Goal: Task Accomplishment & Management: Manage account settings

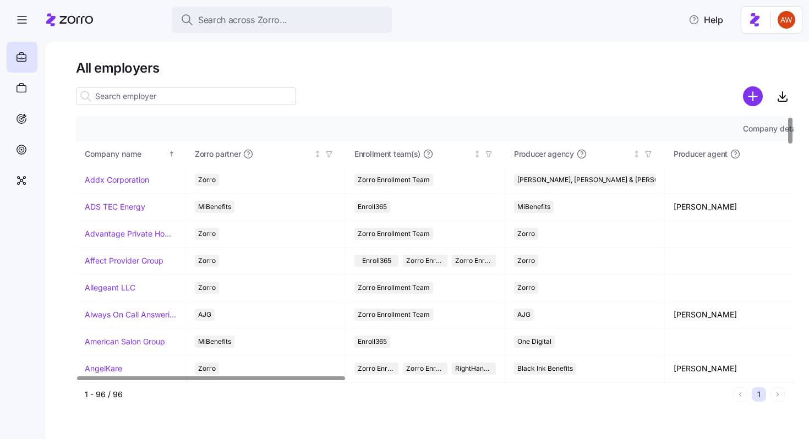
click at [167, 99] on input at bounding box center [186, 97] width 220 height 18
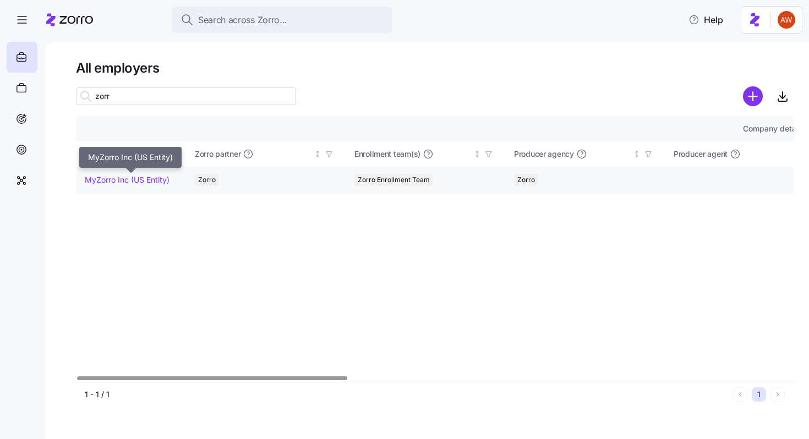
type input "zorr"
click at [153, 178] on link "MyZorro Inc (US Entity)" at bounding box center [127, 180] width 85 height 11
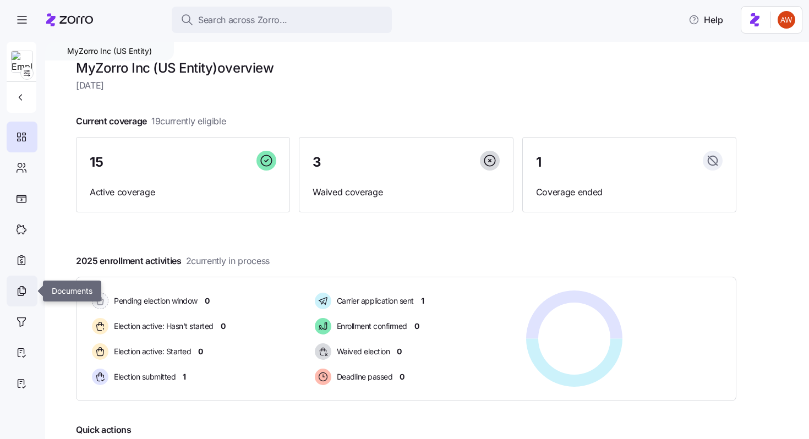
click at [15, 295] on div at bounding box center [22, 291] width 31 height 31
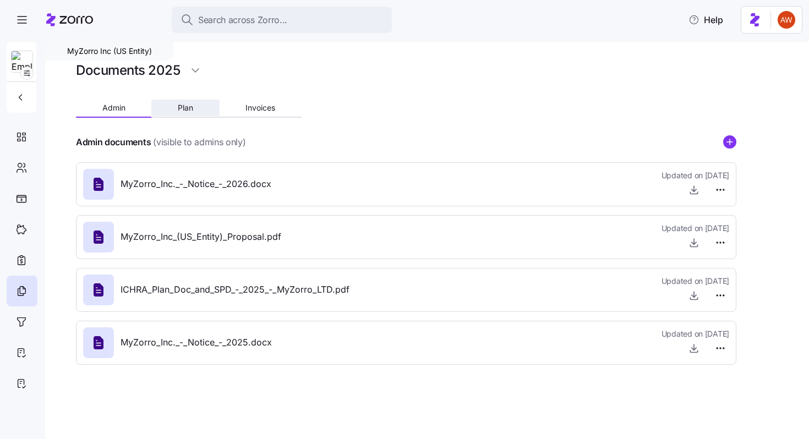
click at [196, 107] on button "Plan" at bounding box center [185, 108] width 68 height 17
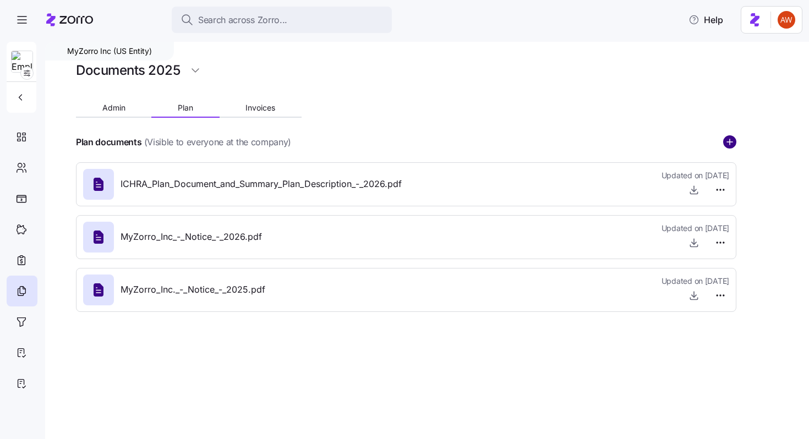
click at [726, 138] on circle "add icon" at bounding box center [730, 142] width 12 height 12
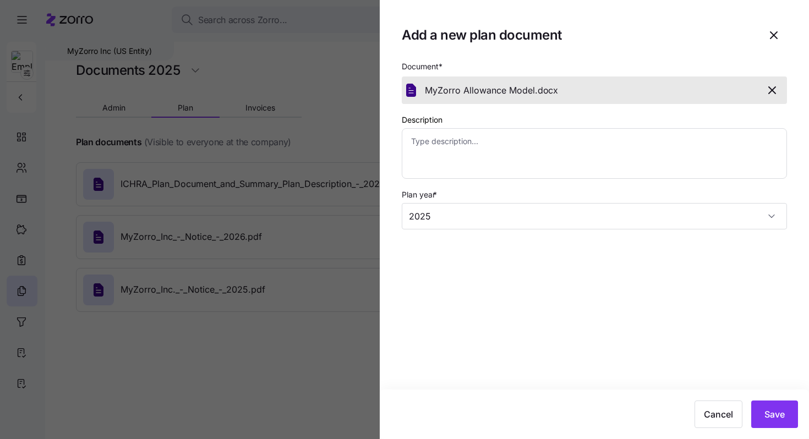
click at [772, 92] on icon "button" at bounding box center [772, 90] width 13 height 13
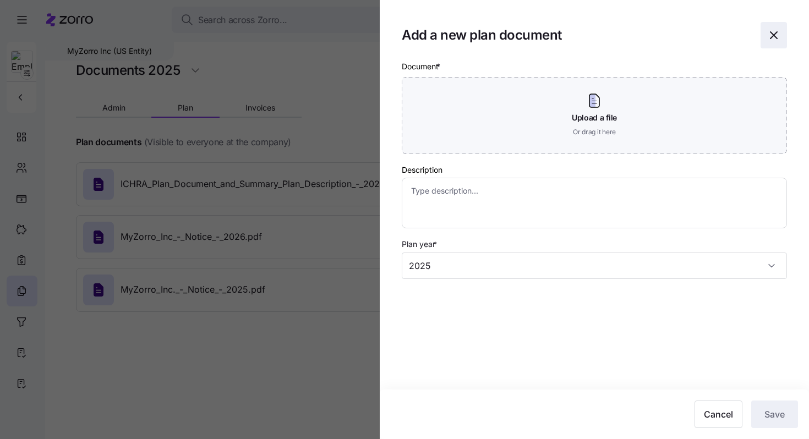
click at [775, 37] on icon "button" at bounding box center [773, 35] width 13 height 13
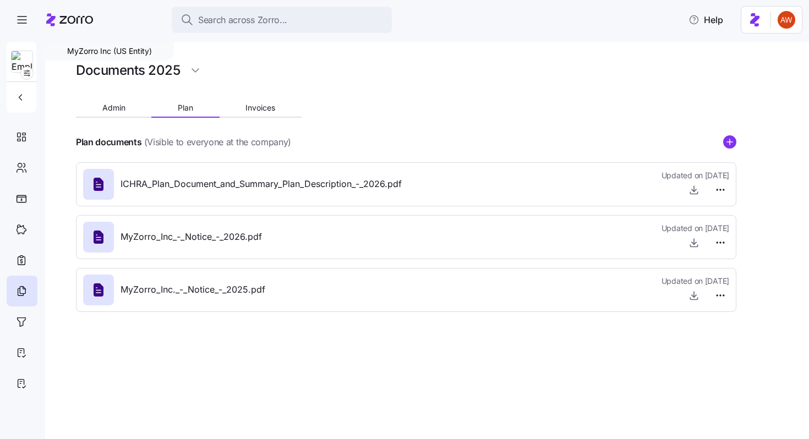
click at [739, 141] on div "MyZorro Inc (US Entity) Documents 2025 Admin Plan Invoices Plan documents (Visi…" at bounding box center [427, 241] width 764 height 398
click at [732, 140] on circle "add icon" at bounding box center [730, 142] width 12 height 12
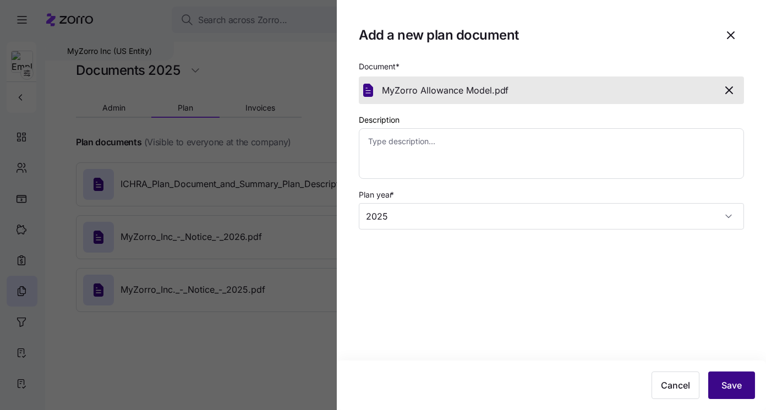
click at [728, 385] on span "Save" at bounding box center [732, 385] width 20 height 13
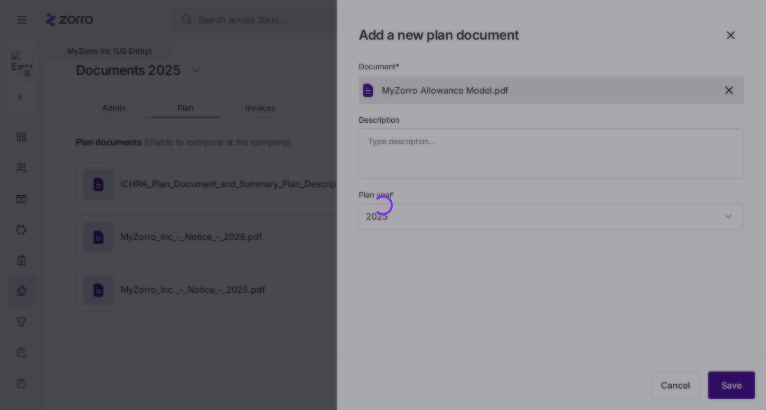
click at [728, 385] on div at bounding box center [383, 205] width 766 height 410
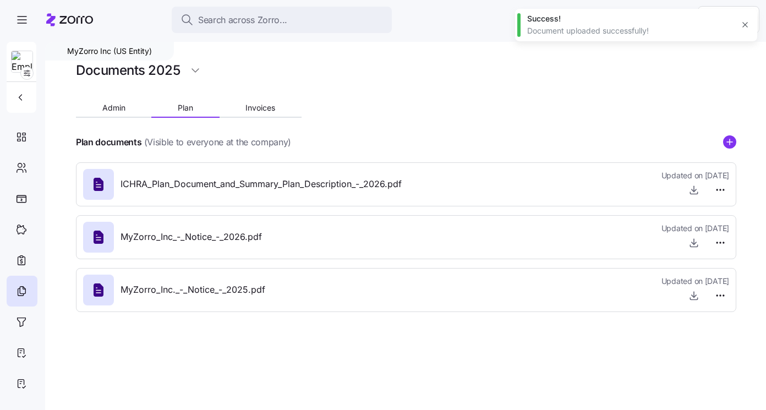
type textarea "x"
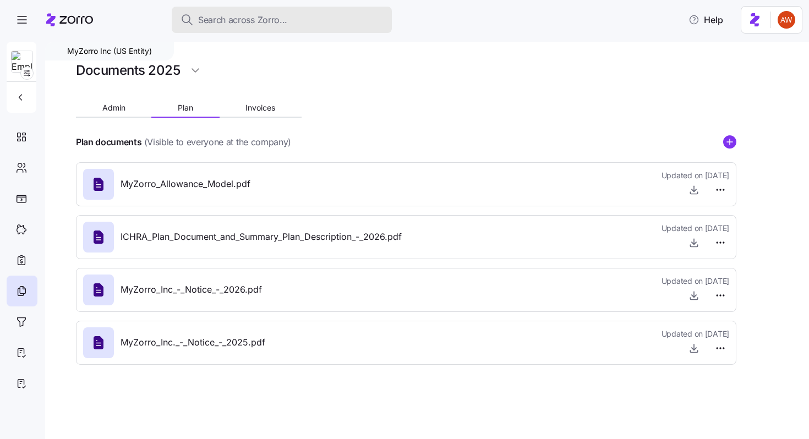
click at [245, 19] on span "Search across Zorro..." at bounding box center [242, 20] width 89 height 14
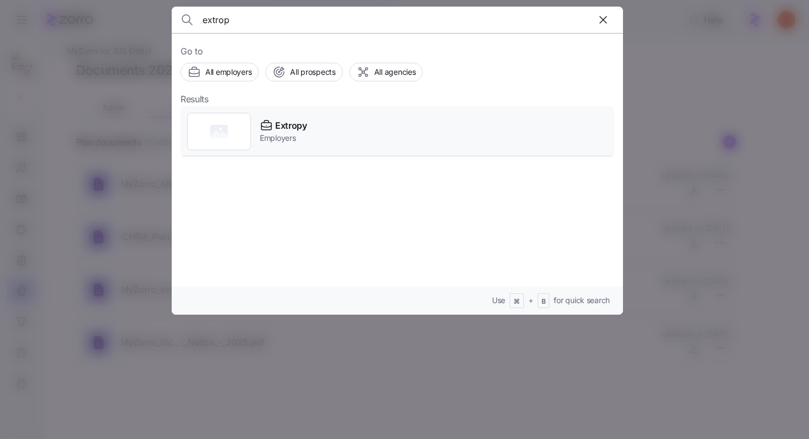
type input "extrop"
click at [275, 127] on div "Extropy" at bounding box center [283, 126] width 47 height 14
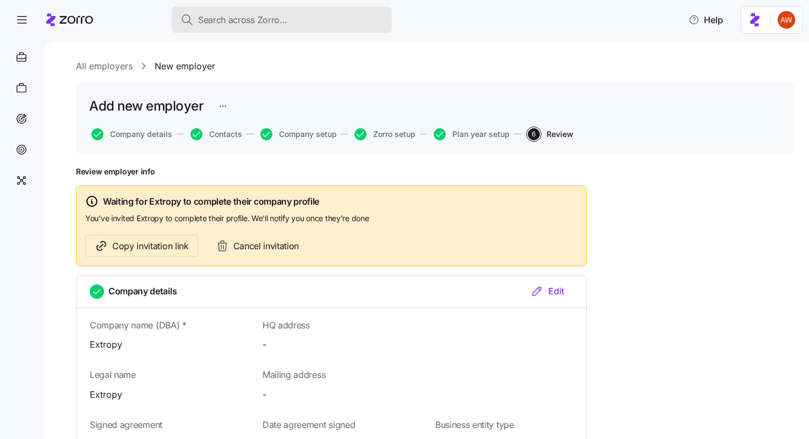
click at [225, 13] on span "Search across Zorro..." at bounding box center [242, 20] width 89 height 14
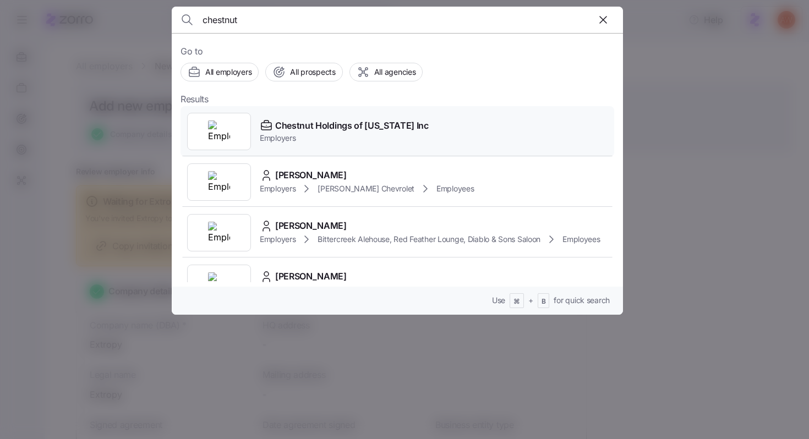
type input "chestnut"
click at [308, 121] on span "Chestnut Holdings of [US_STATE] Inc" at bounding box center [352, 126] width 154 height 14
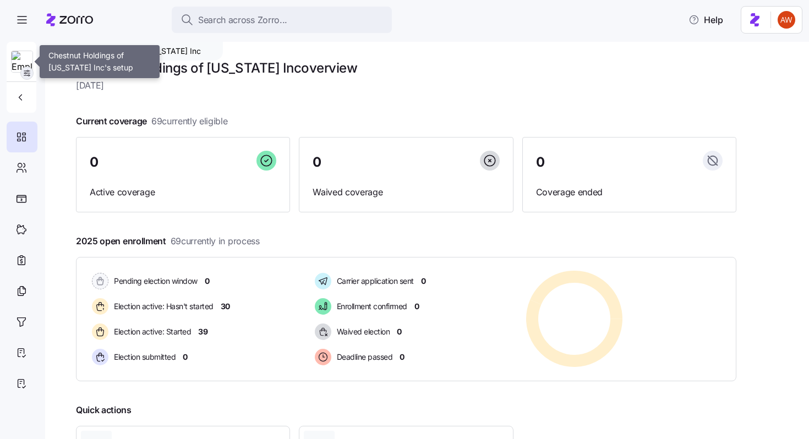
click at [23, 74] on icon "button" at bounding box center [27, 73] width 9 height 9
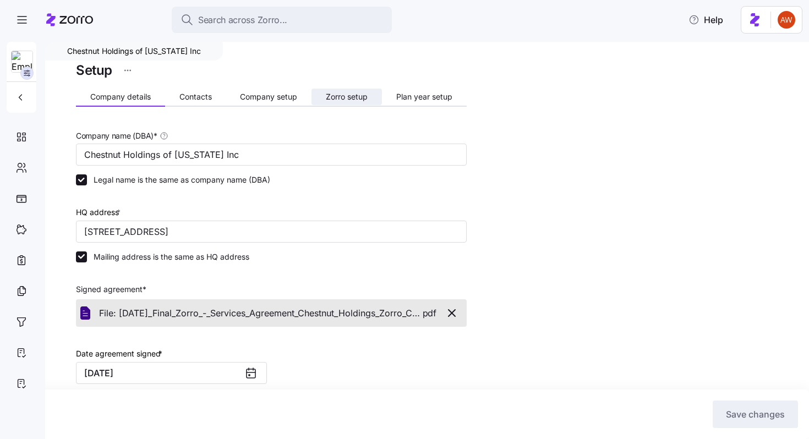
click at [339, 95] on span "Zorro setup" at bounding box center [347, 97] width 42 height 8
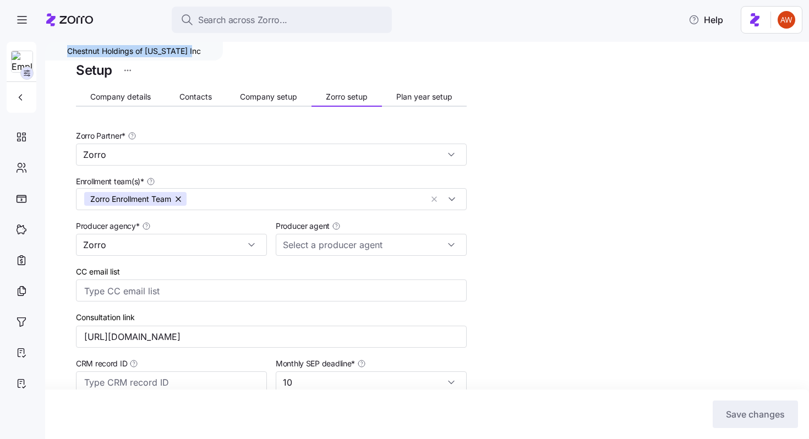
drag, startPoint x: 197, startPoint y: 50, endPoint x: 61, endPoint y: 53, distance: 136.0
click at [61, 53] on div "Chestnut Holdings of [US_STATE] Inc" at bounding box center [134, 51] width 178 height 19
copy div "Chestnut Holdings of [US_STATE] Inc"
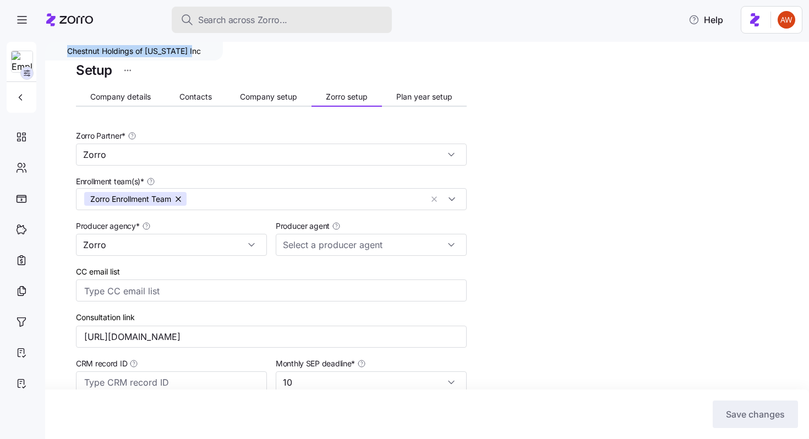
click at [231, 20] on span "Search across Zorro..." at bounding box center [242, 20] width 89 height 14
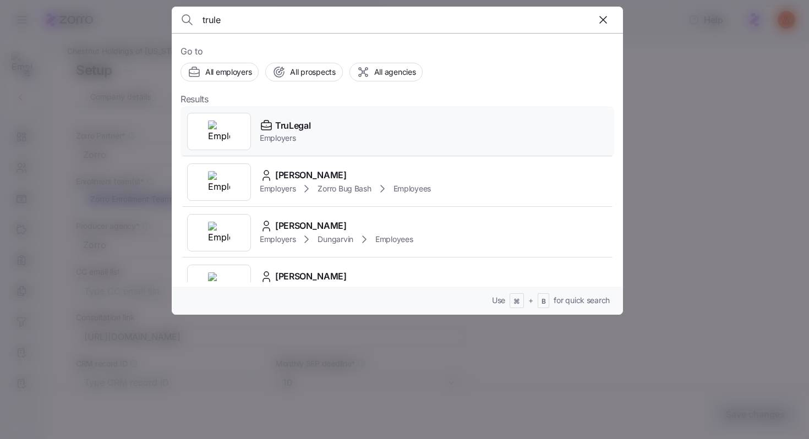
type input "trule"
click at [277, 130] on span "TruLegal" at bounding box center [292, 126] width 35 height 14
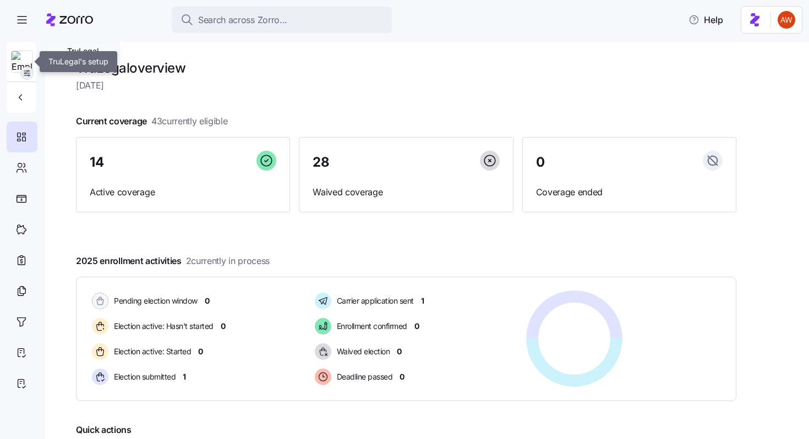
click at [26, 73] on icon "button" at bounding box center [27, 73] width 9 height 9
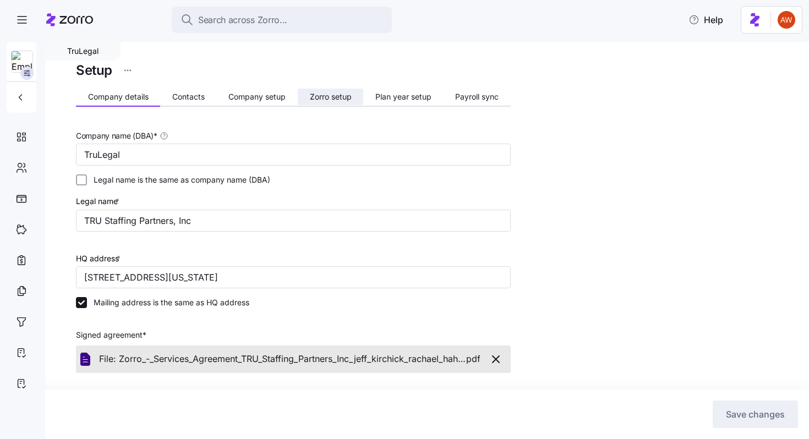
click at [334, 105] on button "Zorro setup" at bounding box center [331, 97] width 66 height 17
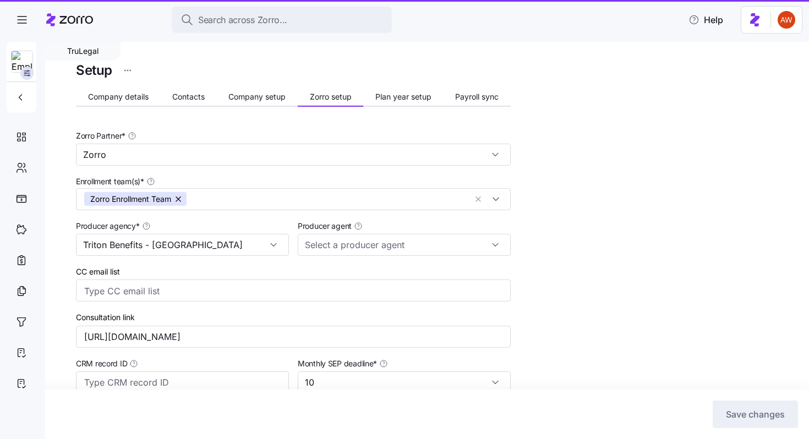
type input "Jeff Kirk (jeff.kirk@tritonhro.com)"
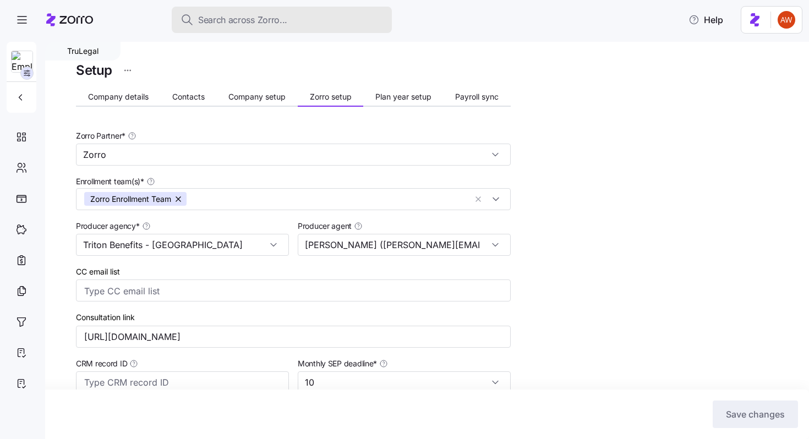
click at [222, 28] on button "Search across Zorro..." at bounding box center [282, 20] width 220 height 26
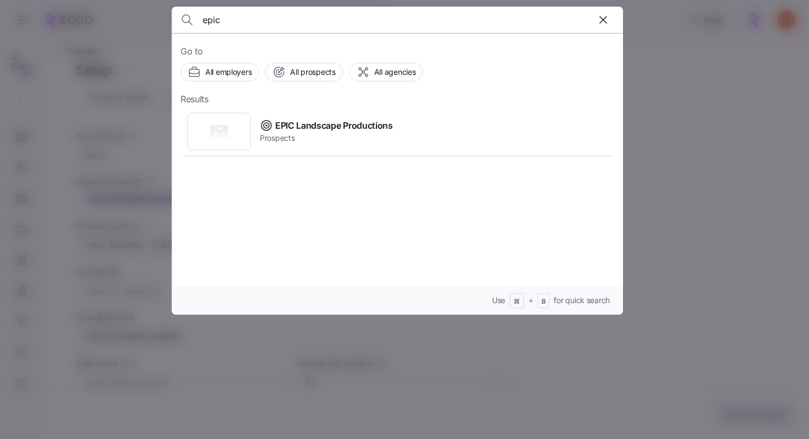
type input "epic"
drag, startPoint x: 276, startPoint y: 122, endPoint x: 407, endPoint y: 130, distance: 131.3
click at [407, 130] on div "EPIC Landscape Productions Prospects" at bounding box center [398, 131] width 434 height 51
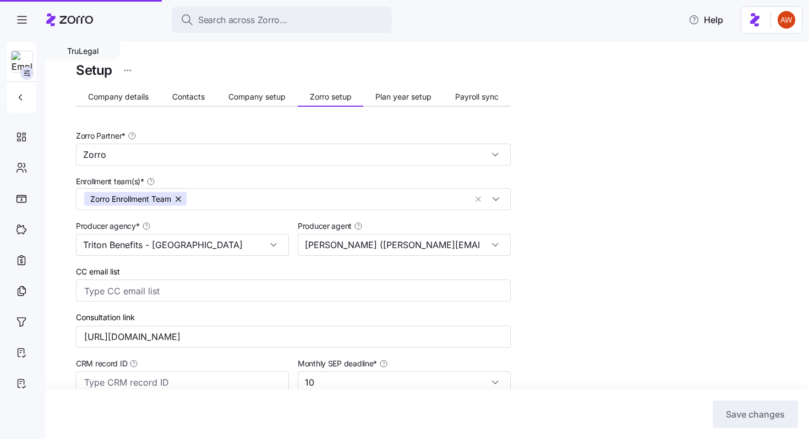
copy span "EPIC Landscape Productions"
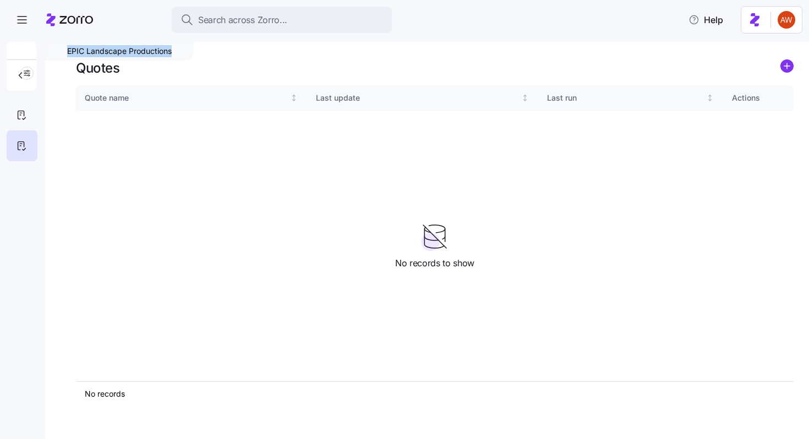
drag, startPoint x: 179, startPoint y: 47, endPoint x: 61, endPoint y: 50, distance: 118.4
click at [61, 50] on div "EPIC Landscape Productions" at bounding box center [119, 51] width 149 height 19
copy div "EPIC Landscape Productions"
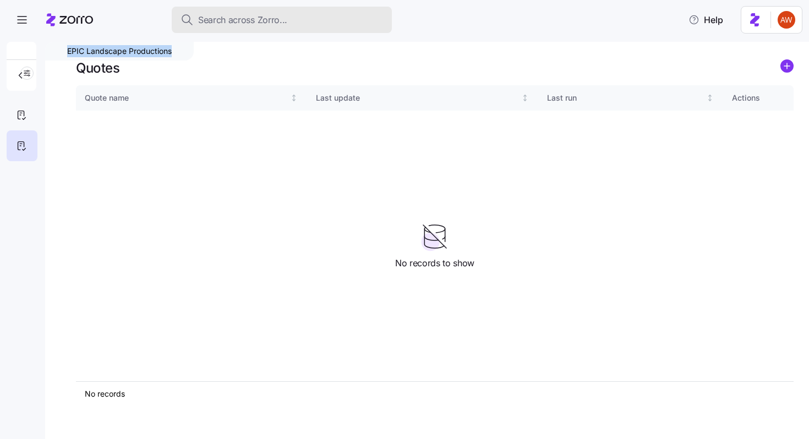
click at [217, 26] on span "Search across Zorro..." at bounding box center [242, 20] width 89 height 14
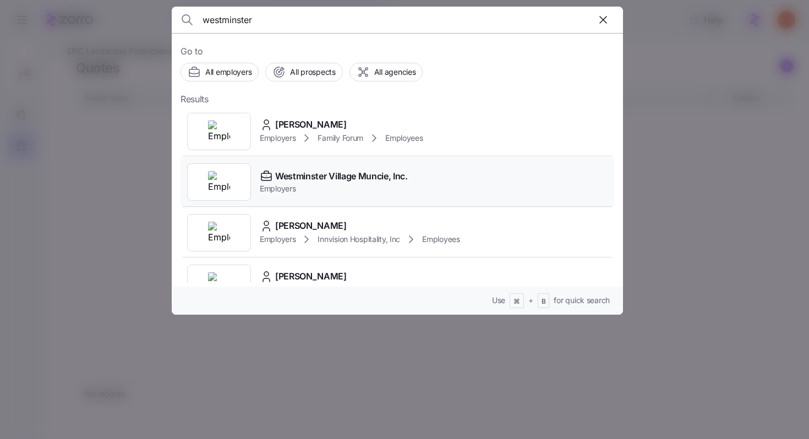
type input "westminster"
click at [398, 185] on span "Employers" at bounding box center [334, 188] width 148 height 11
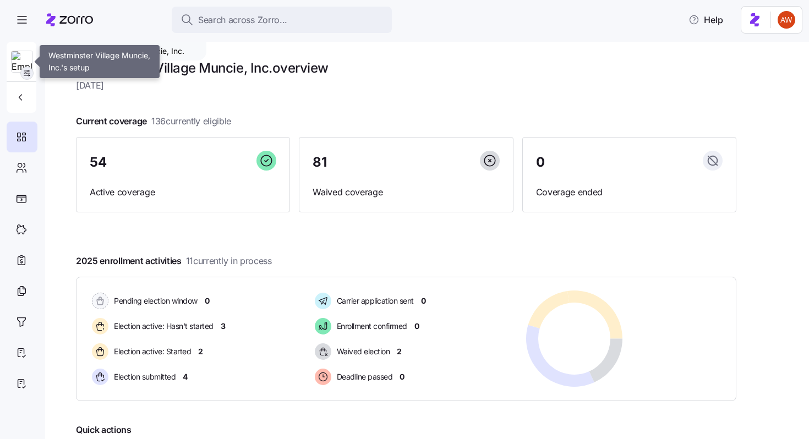
click at [25, 74] on icon "button" at bounding box center [27, 73] width 9 height 9
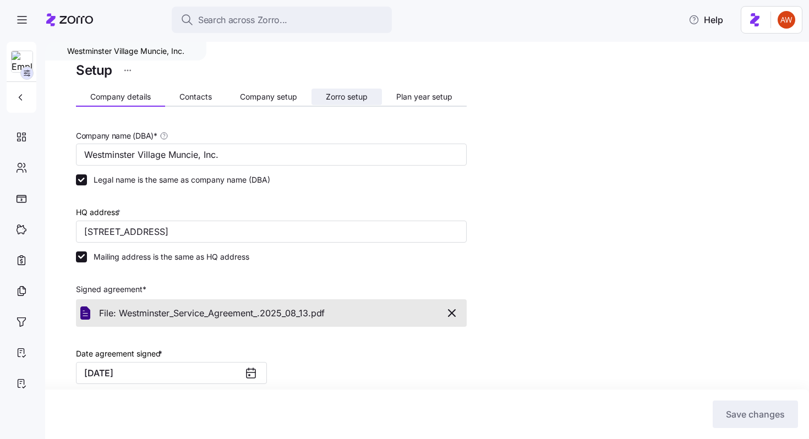
click at [347, 96] on span "Zorro setup" at bounding box center [347, 97] width 42 height 8
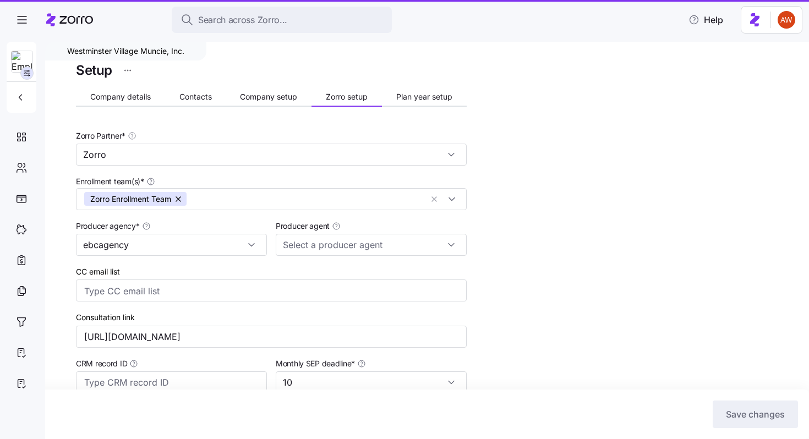
type input "Jana Karrmann (jana@ebcagency.com)"
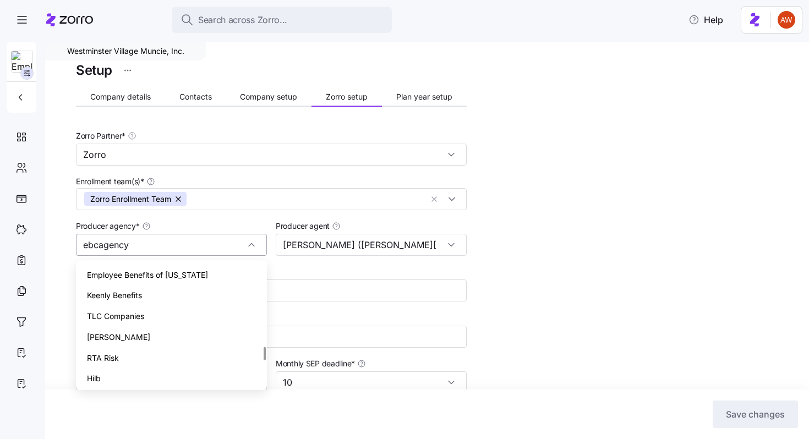
scroll to position [750, 0]
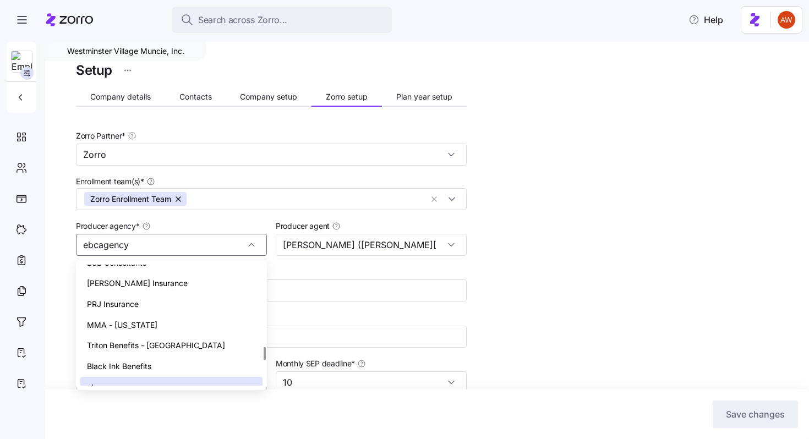
drag, startPoint x: 148, startPoint y: 245, endPoint x: 69, endPoint y: 245, distance: 78.2
click at [69, 245] on div "Westminster Village Muncie, Inc. Setup Company details Contacts Company setup Z…" at bounding box center [427, 241] width 764 height 398
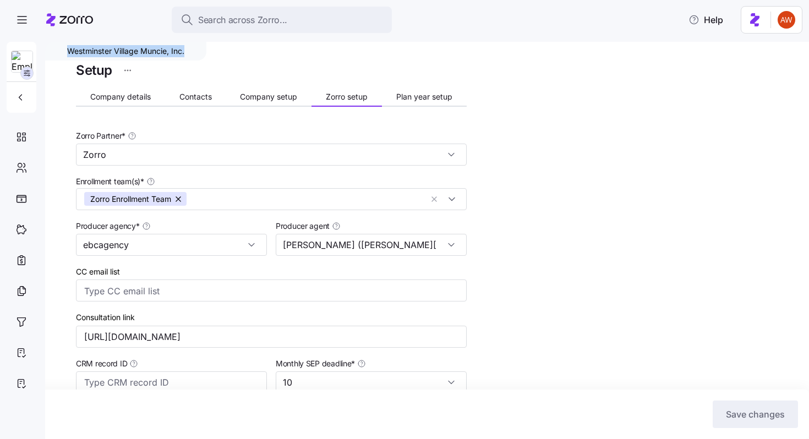
drag, startPoint x: 188, startPoint y: 53, endPoint x: 65, endPoint y: 55, distance: 123.3
click at [65, 55] on div "Westminster Village Muncie, Inc." at bounding box center [125, 51] width 161 height 19
copy div "Westminster Village Muncie, Inc."
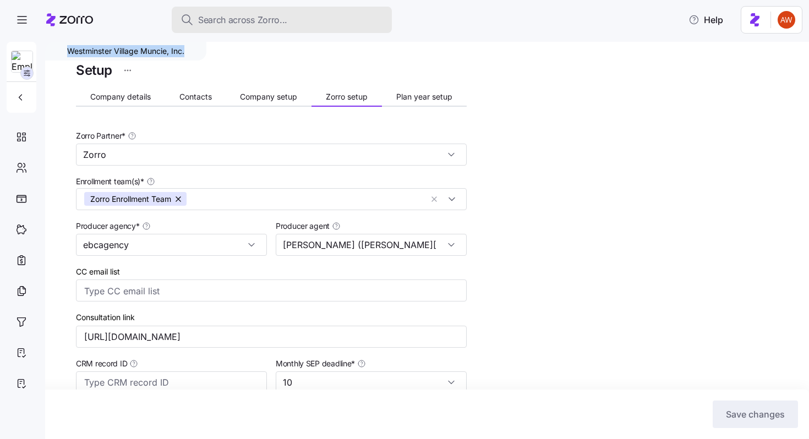
click at [231, 20] on span "Search across Zorro..." at bounding box center [242, 20] width 89 height 14
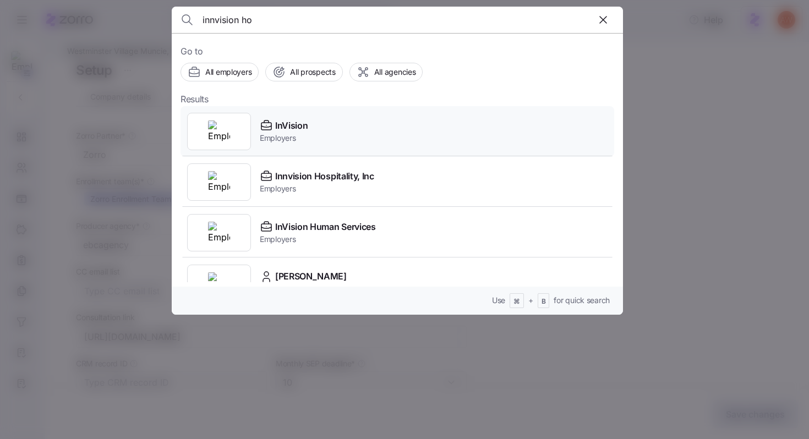
type input "innvision ho"
click at [281, 127] on span "InVision" at bounding box center [291, 126] width 32 height 14
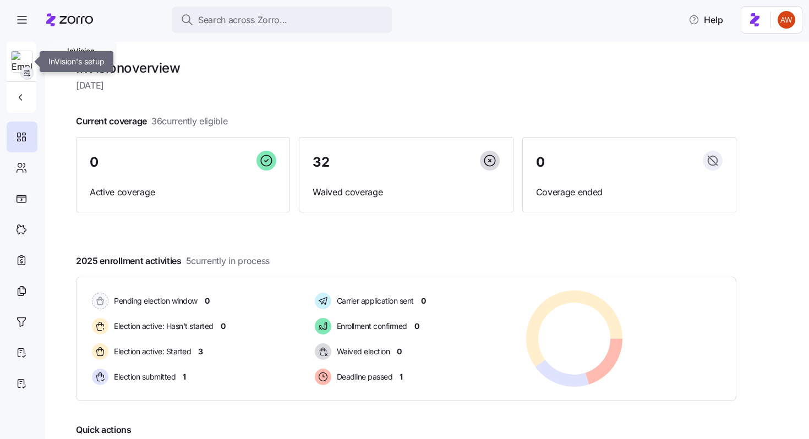
click at [26, 72] on icon "button" at bounding box center [27, 73] width 9 height 9
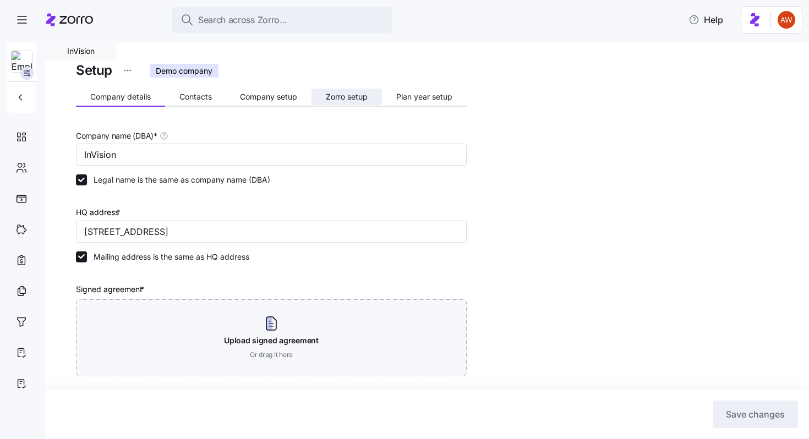
click at [334, 100] on span "Zorro setup" at bounding box center [347, 97] width 42 height 8
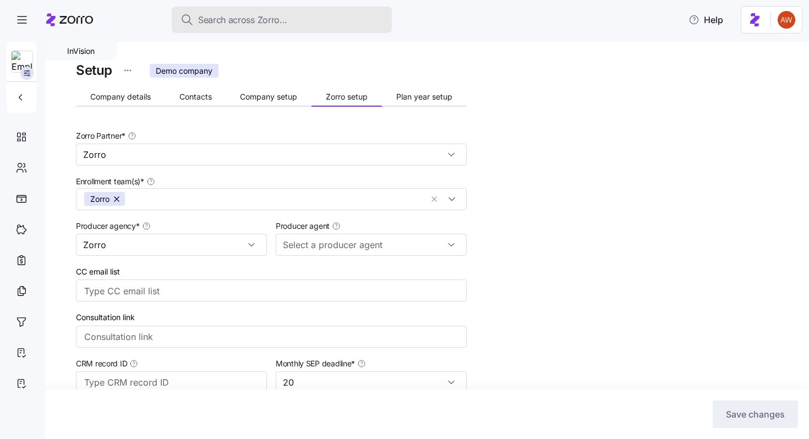
click at [290, 19] on div "Search across Zorro..." at bounding box center [282, 20] width 203 height 14
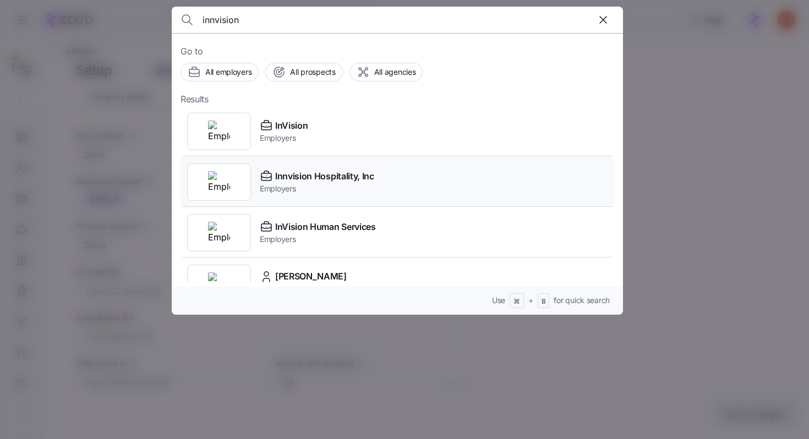
type input "innvision"
click at [321, 190] on span "Employers" at bounding box center [317, 188] width 115 height 11
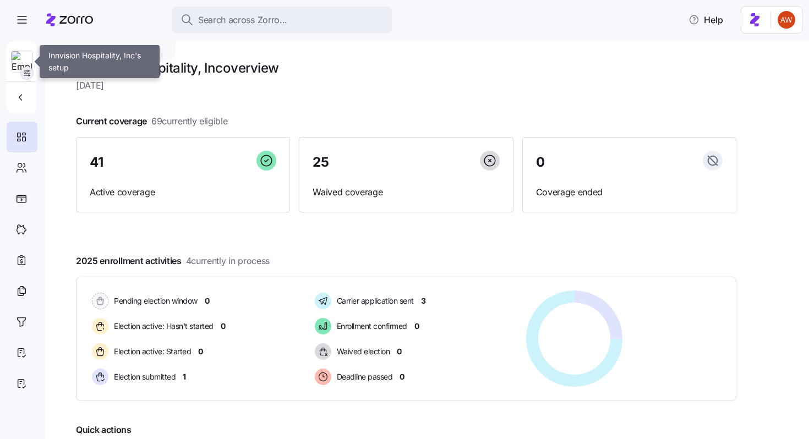
click at [27, 74] on icon "button" at bounding box center [27, 73] width 9 height 9
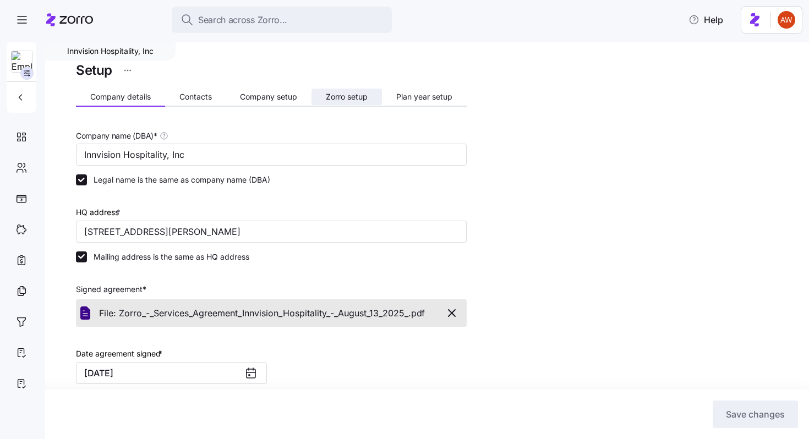
click at [338, 98] on span "Zorro setup" at bounding box center [347, 97] width 42 height 8
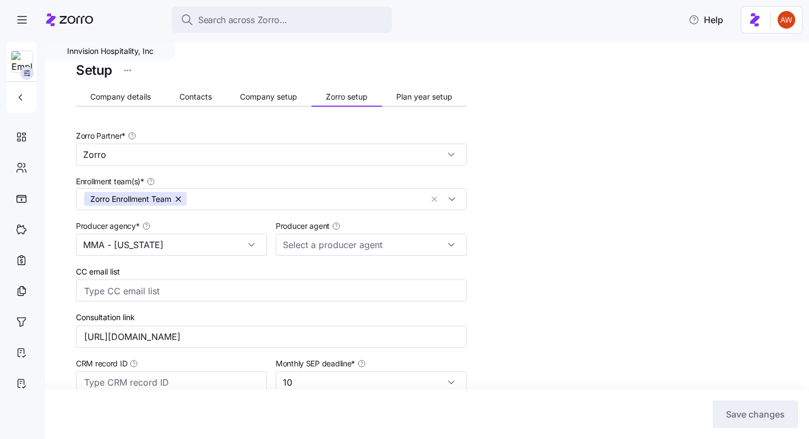
type input "Erin Keeler (erin.keeler@marshmma.com)"
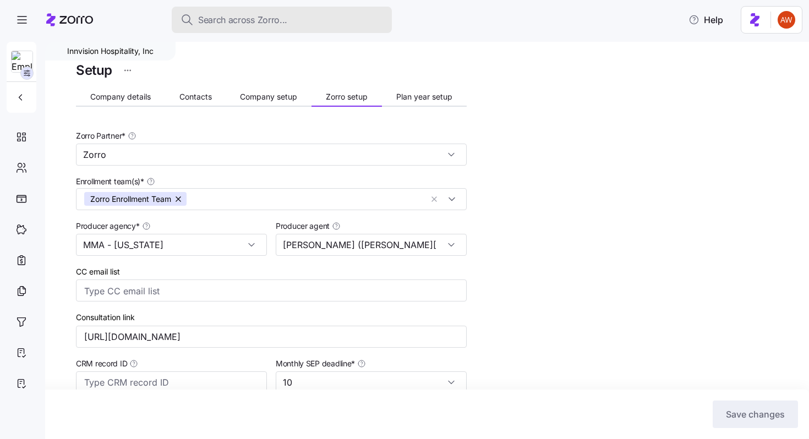
click at [233, 22] on span "Search across Zorro..." at bounding box center [242, 20] width 89 height 14
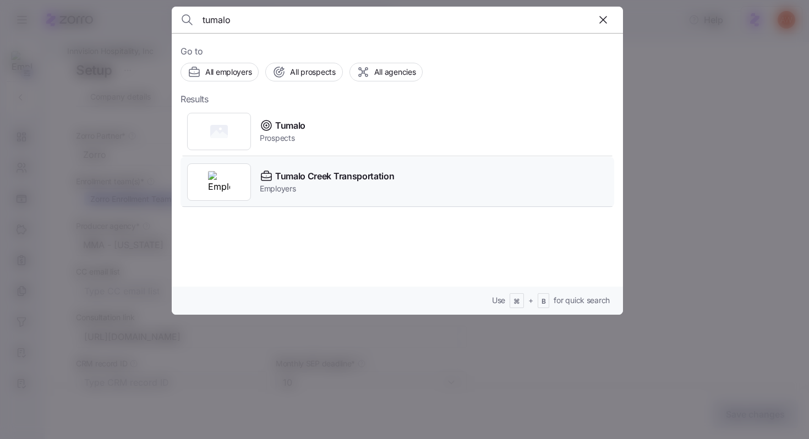
type input "tumalo"
click at [296, 175] on span "Tumalo Creek Transportation" at bounding box center [334, 177] width 119 height 14
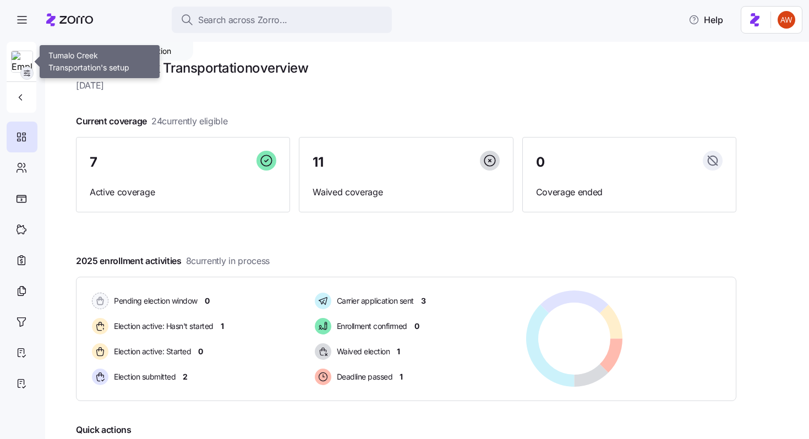
click at [30, 73] on icon "button" at bounding box center [27, 73] width 9 height 9
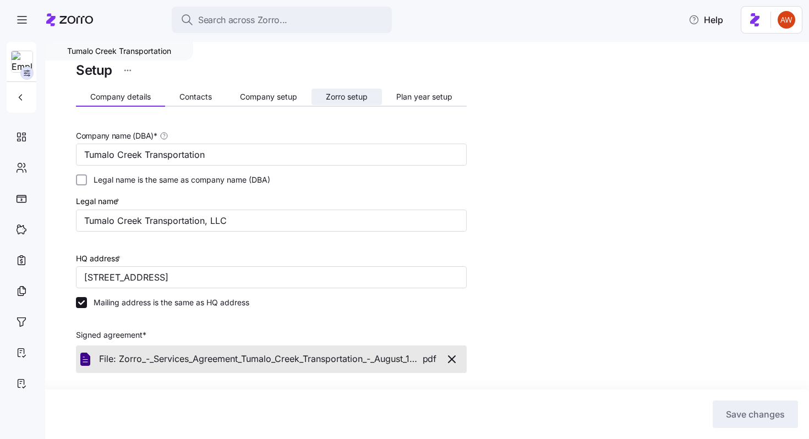
click at [357, 97] on span "Zorro setup" at bounding box center [347, 97] width 42 height 8
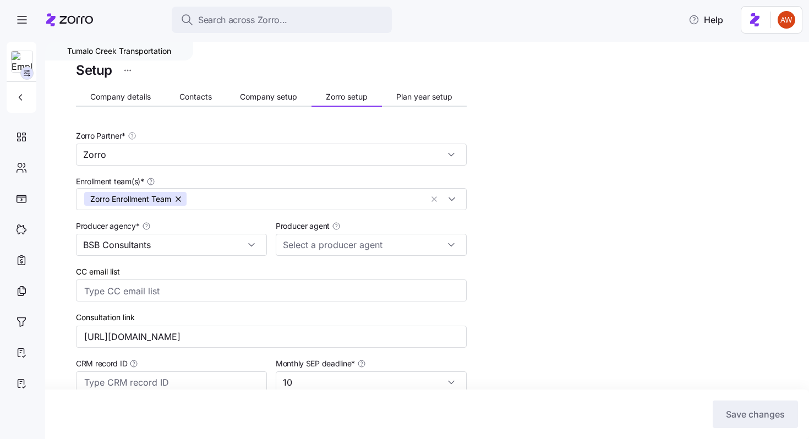
type input "[PERSON_NAME] ([EMAIL_ADDRESS][DOMAIN_NAME])"
drag, startPoint x: 67, startPoint y: 47, endPoint x: 179, endPoint y: 50, distance: 112.4
click at [179, 50] on div "Tumalo Creek Transportation" at bounding box center [119, 51] width 148 height 19
copy div "Tumalo Creek Transportation"
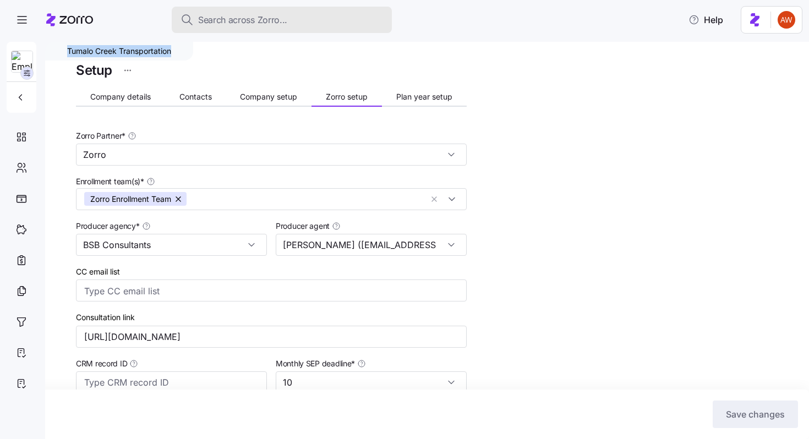
click at [229, 23] on span "Search across Zorro..." at bounding box center [242, 20] width 89 height 14
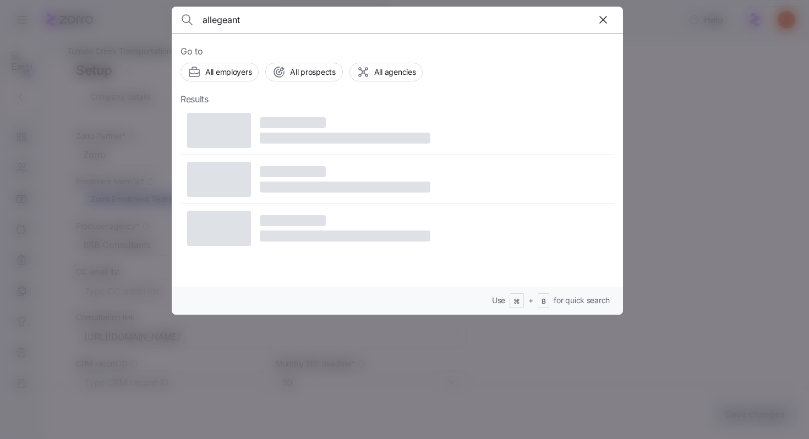
type input "allegeant"
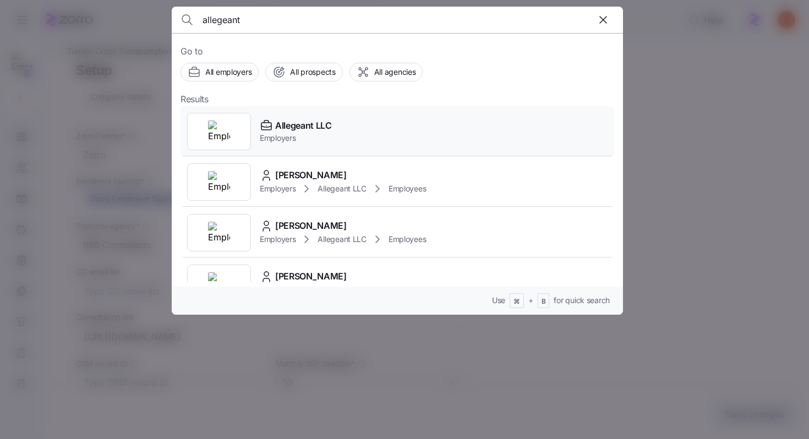
click at [301, 128] on span "Allegeant LLC" at bounding box center [303, 126] width 57 height 14
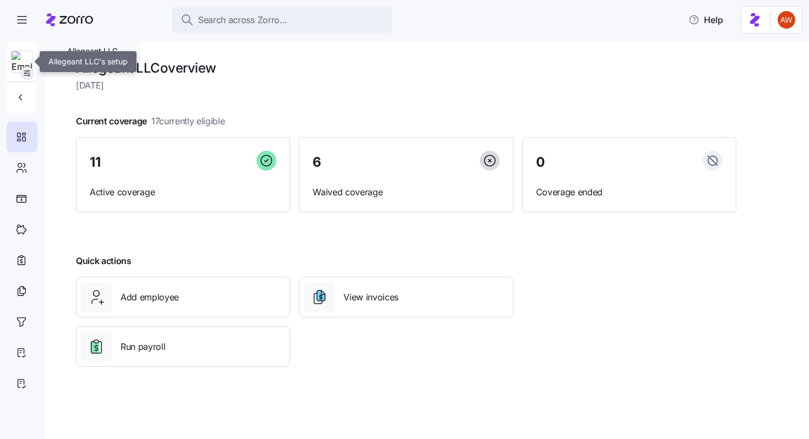
click at [29, 75] on icon "button" at bounding box center [27, 73] width 9 height 9
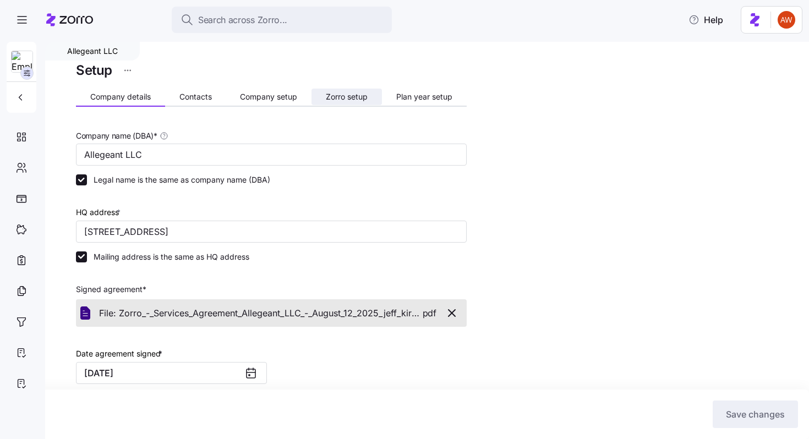
click at [336, 96] on span "Zorro setup" at bounding box center [347, 97] width 42 height 8
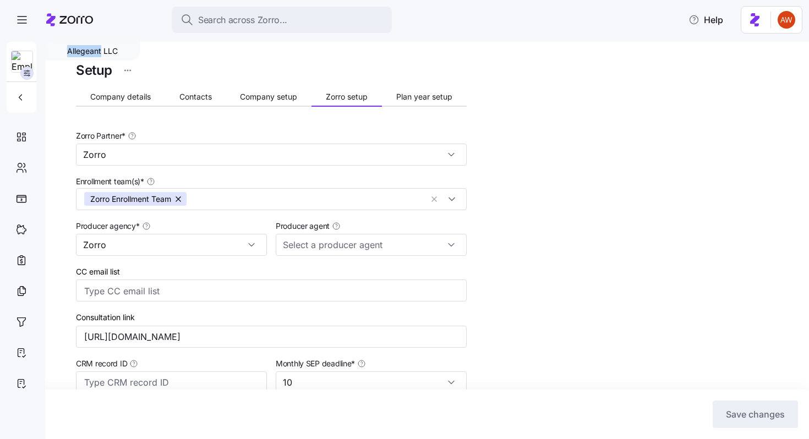
drag, startPoint x: 66, startPoint y: 48, endPoint x: 101, endPoint y: 52, distance: 34.9
click at [101, 52] on div "Allegeant LLC" at bounding box center [92, 51] width 95 height 19
copy div "Allegeant"
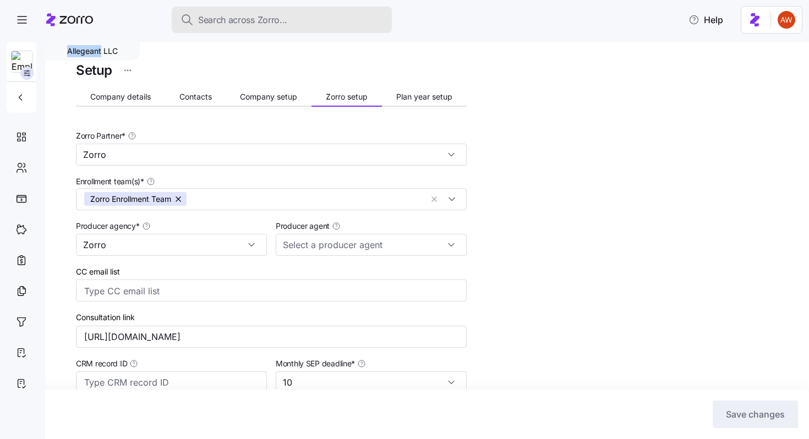
click at [225, 17] on span "Search across Zorro..." at bounding box center [242, 20] width 89 height 14
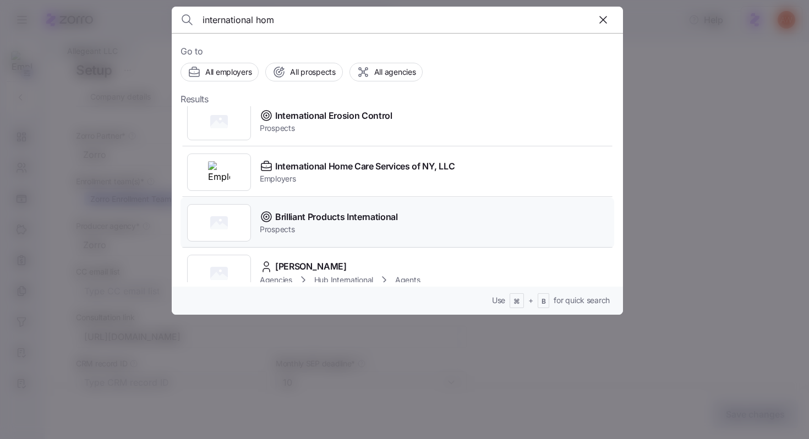
scroll to position [251, 0]
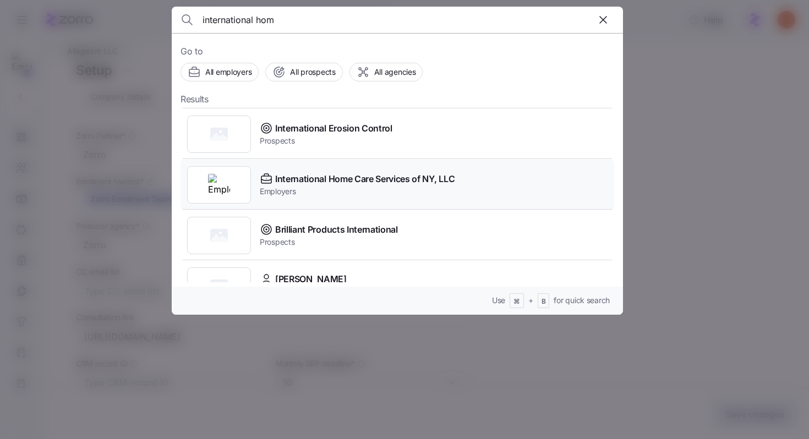
type input "international hom"
click at [328, 206] on div "International Home Care Services of NY, LLC Employers" at bounding box center [398, 185] width 434 height 51
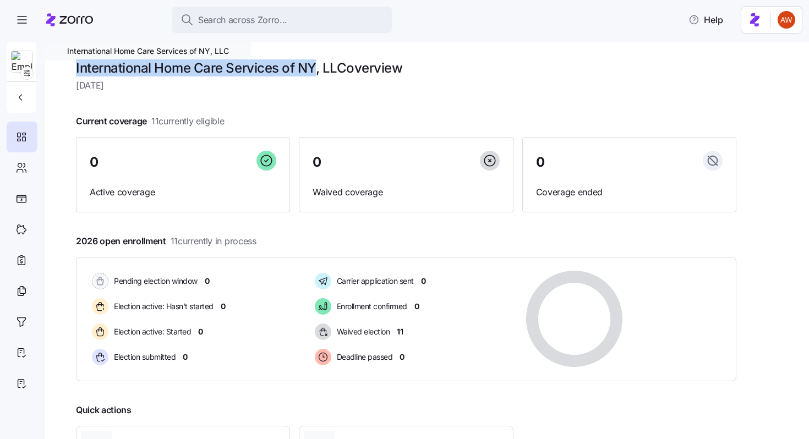
drag, startPoint x: 72, startPoint y: 65, endPoint x: 313, endPoint y: 72, distance: 240.7
click at [313, 72] on div "International Home Care Services of NY, LLC International Home Care Services of…" at bounding box center [427, 241] width 764 height 398
copy h1 "International Home Care Services of NY"
click at [29, 71] on icon "button" at bounding box center [27, 73] width 9 height 9
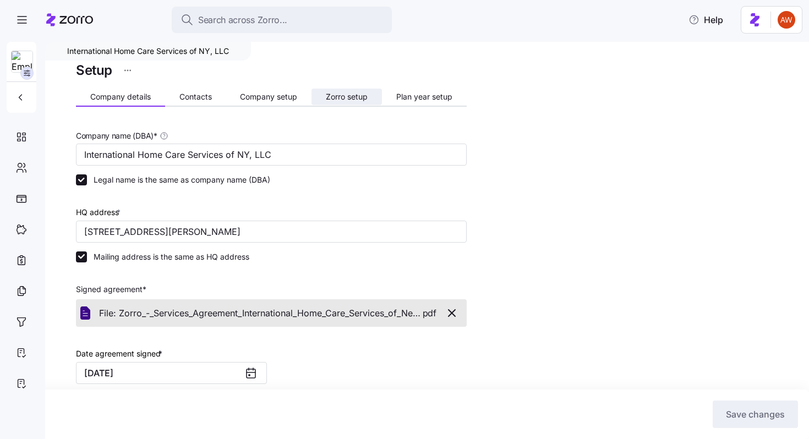
click at [330, 98] on span "Zorro setup" at bounding box center [347, 97] width 42 height 8
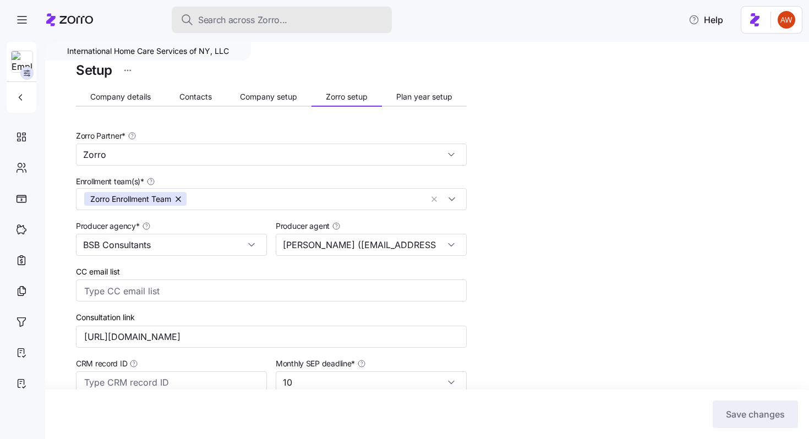
click at [215, 24] on span "Search across Zorro..." at bounding box center [242, 20] width 89 height 14
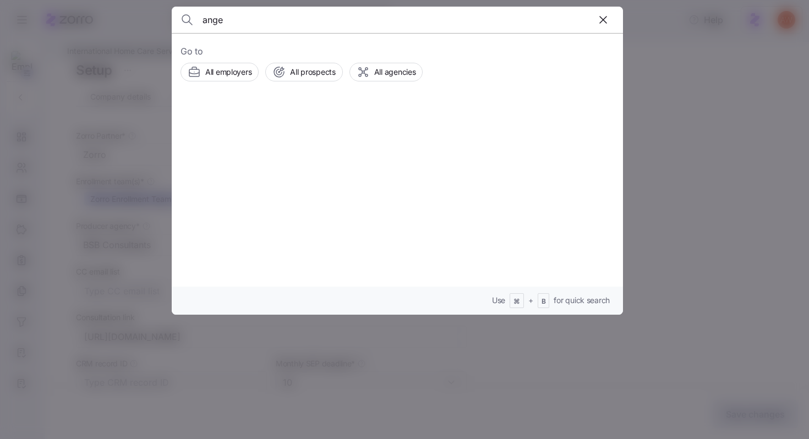
type input "angel"
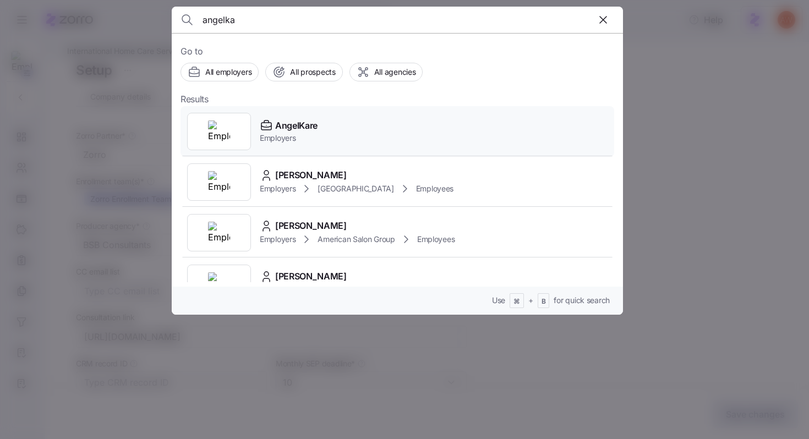
type input "angelka"
click at [291, 130] on span "AngelKare" at bounding box center [296, 126] width 42 height 14
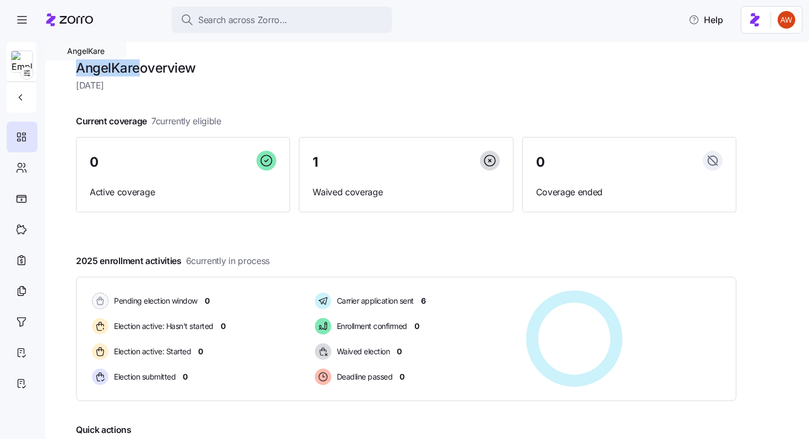
drag, startPoint x: 73, startPoint y: 66, endPoint x: 138, endPoint y: 68, distance: 64.5
click at [138, 68] on div "AngelKare AngelKare overview [DATE] Current coverage 7 currently eligible 0 Act…" at bounding box center [427, 241] width 764 height 398
copy h1 "AngelKare"
click at [27, 74] on icon "button" at bounding box center [27, 73] width 9 height 9
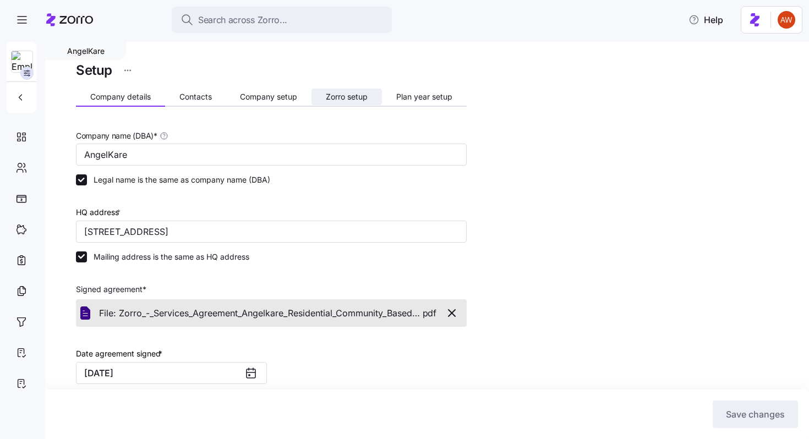
click at [327, 99] on span "Zorro setup" at bounding box center [347, 97] width 42 height 8
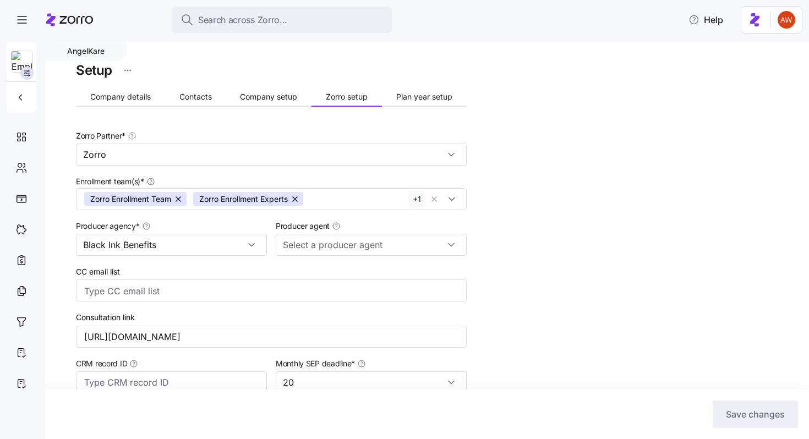
type input "[PERSON_NAME] ([PERSON_NAME][EMAIL_ADDRESS][DOMAIN_NAME])"
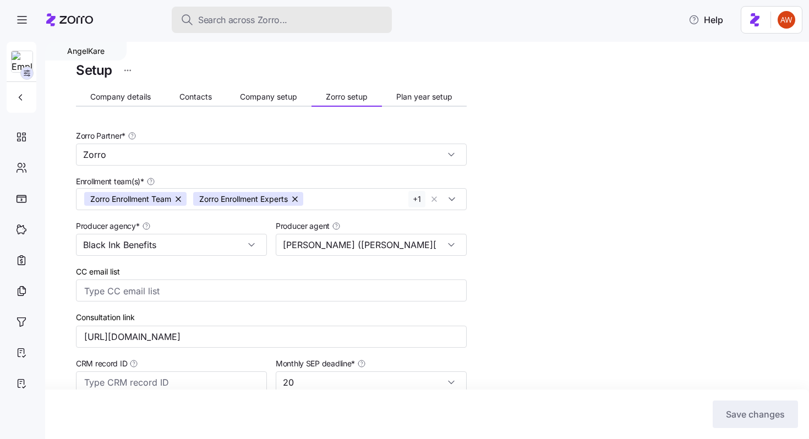
click at [209, 18] on span "Search across Zorro..." at bounding box center [242, 20] width 89 height 14
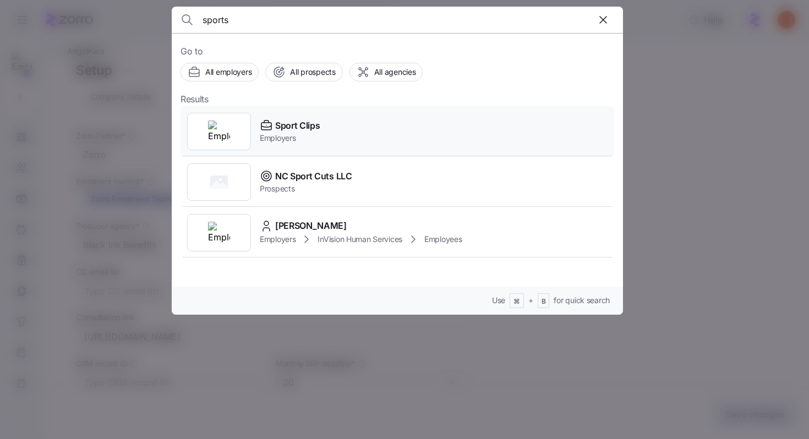
type input "sports"
click at [285, 123] on span "Sport Clips" at bounding box center [297, 126] width 45 height 14
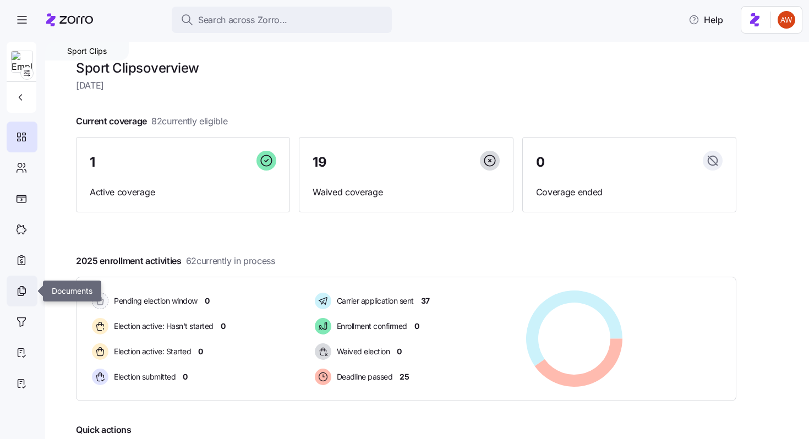
click at [25, 293] on icon at bounding box center [23, 290] width 6 height 7
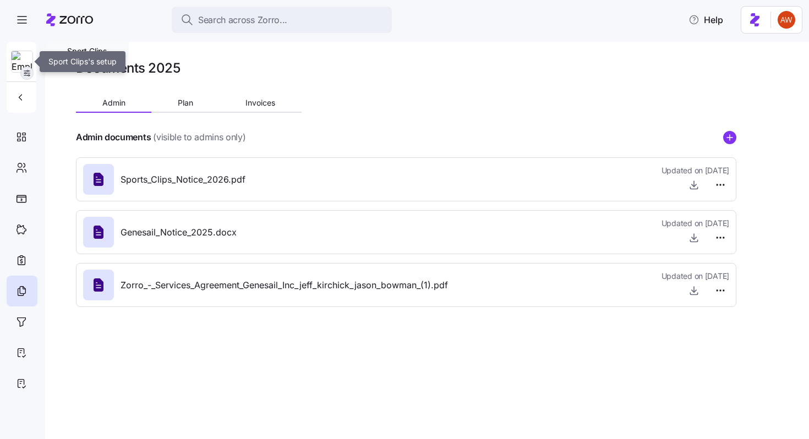
click at [28, 70] on icon "button" at bounding box center [27, 73] width 9 height 9
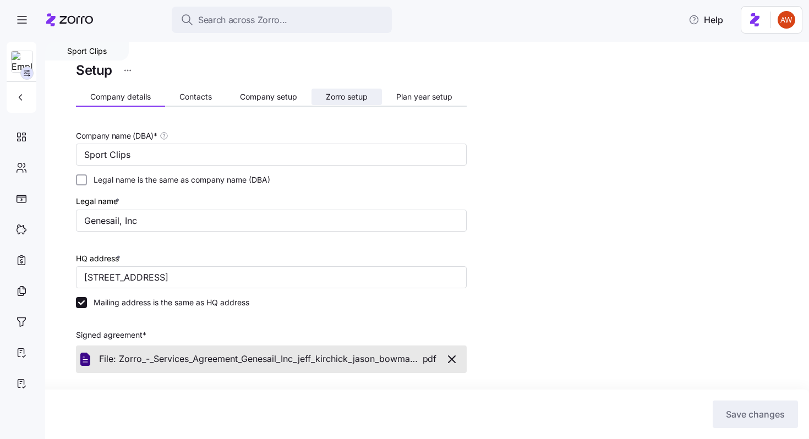
click at [331, 95] on span "Zorro setup" at bounding box center [347, 97] width 42 height 8
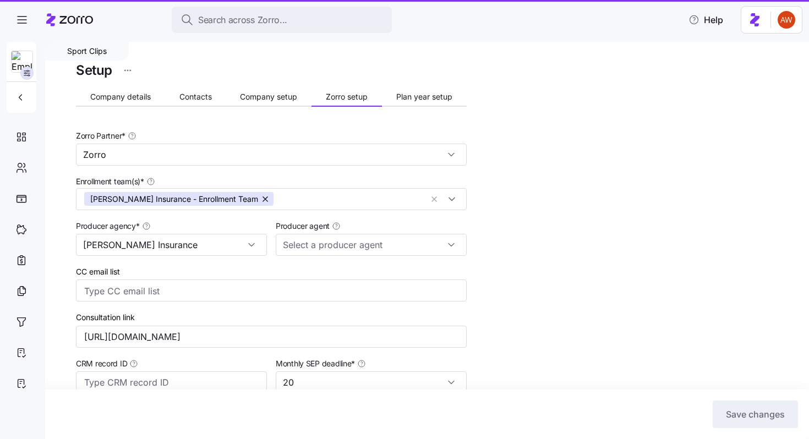
type input "[PERSON_NAME] ([PERSON_NAME][EMAIL_ADDRESS][DOMAIN_NAME])"
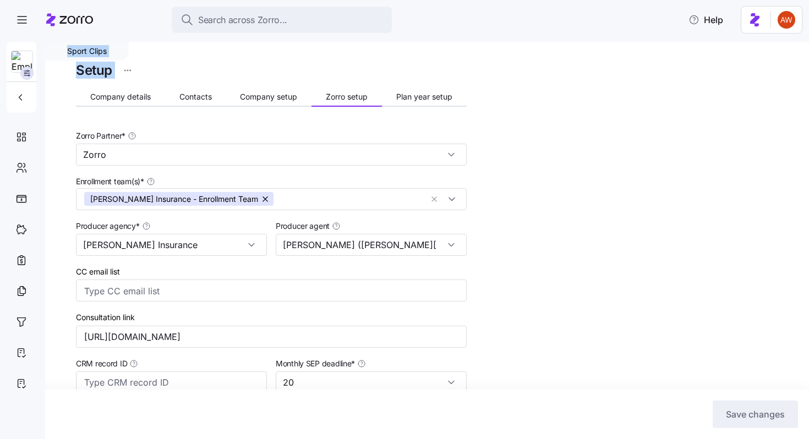
drag, startPoint x: 65, startPoint y: 46, endPoint x: 143, endPoint y: 47, distance: 78.2
click at [143, 47] on div "Sport Clips Setup Company details Contacts Company setup Zorro setup Plan year …" at bounding box center [427, 241] width 764 height 398
click at [112, 48] on div "Sport Clips" at bounding box center [87, 51] width 84 height 19
drag, startPoint x: 112, startPoint y: 48, endPoint x: 67, endPoint y: 48, distance: 45.2
click at [67, 48] on div "Sport Clips" at bounding box center [87, 51] width 84 height 19
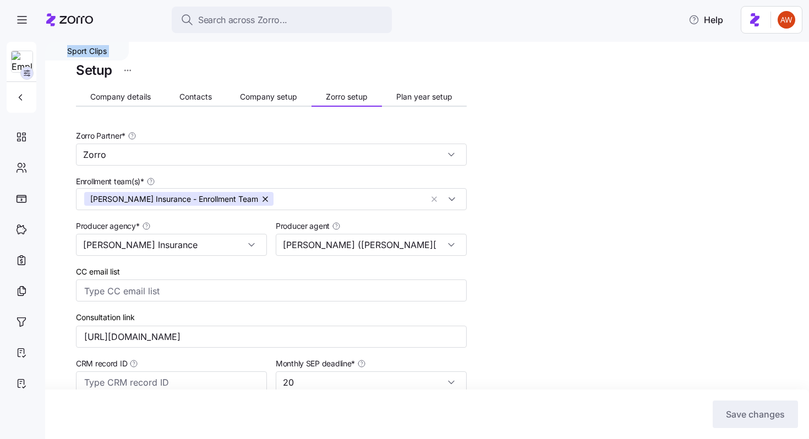
copy div "Sport Clips"
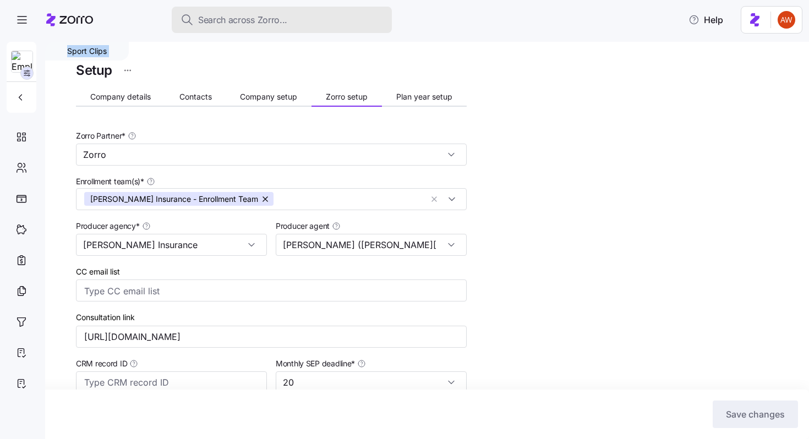
click at [258, 10] on button "Search across Zorro..." at bounding box center [282, 20] width 220 height 26
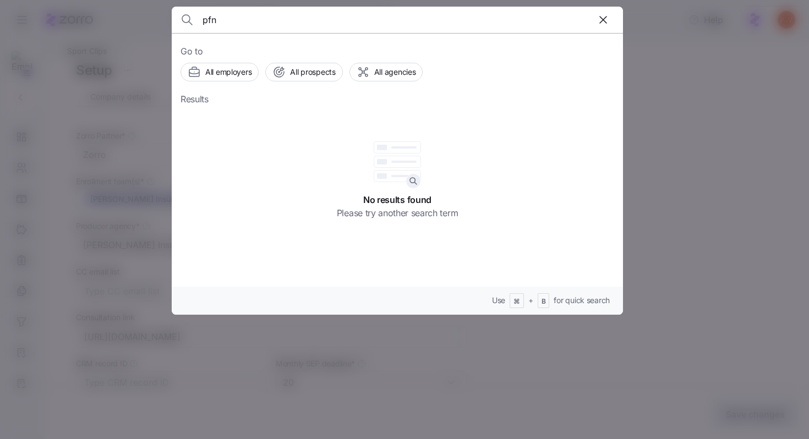
drag, startPoint x: 229, startPoint y: 23, endPoint x: 187, endPoint y: 22, distance: 41.8
click at [189, 23] on div "pfn" at bounding box center [398, 20] width 434 height 26
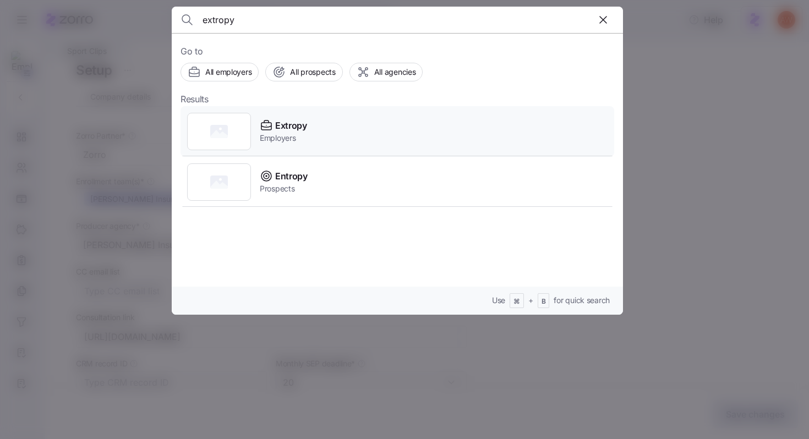
type input "extropy"
drag, startPoint x: 318, startPoint y: 126, endPoint x: 275, endPoint y: 126, distance: 42.4
click at [275, 126] on div "Extropy Employers" at bounding box center [398, 131] width 434 height 51
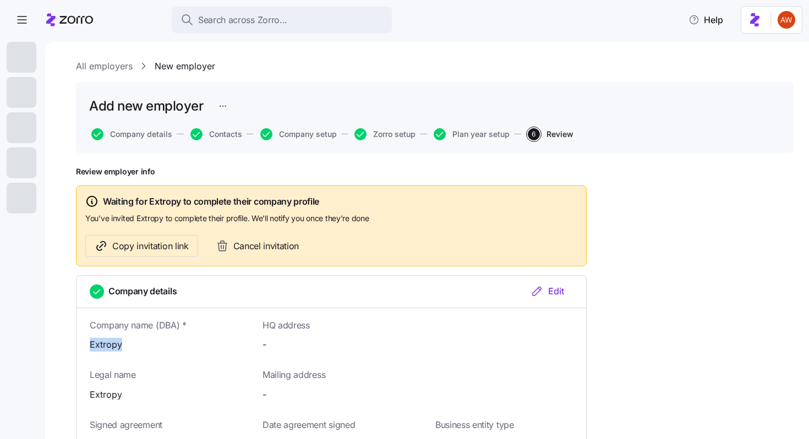
drag, startPoint x: 129, startPoint y: 346, endPoint x: 81, endPoint y: 344, distance: 48.0
click at [81, 344] on div "Company name (DBA) * Extropy" at bounding box center [158, 334] width 173 height 43
copy span "Extropy"
